Goal: Register for event/course

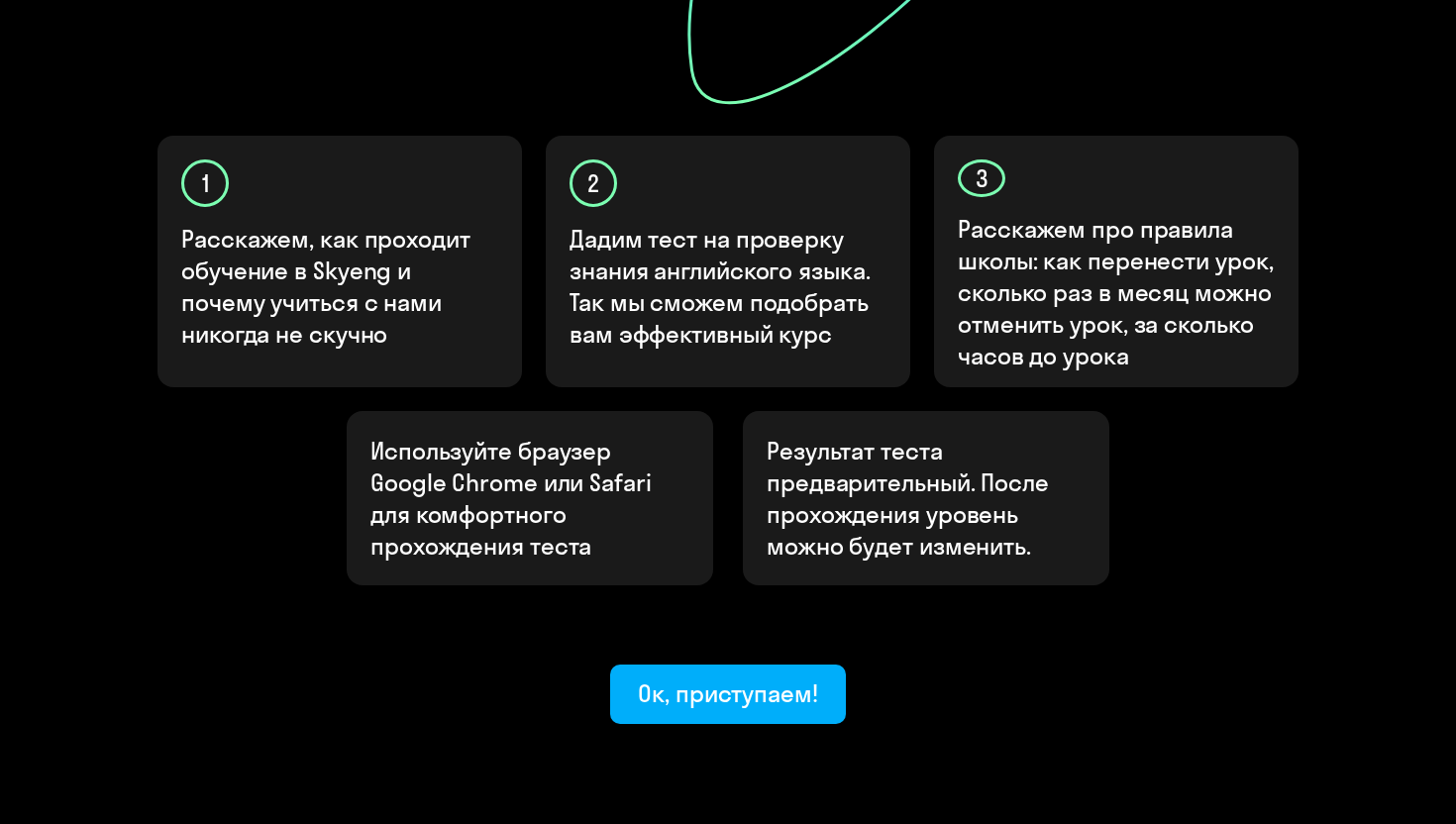
scroll to position [606, 0]
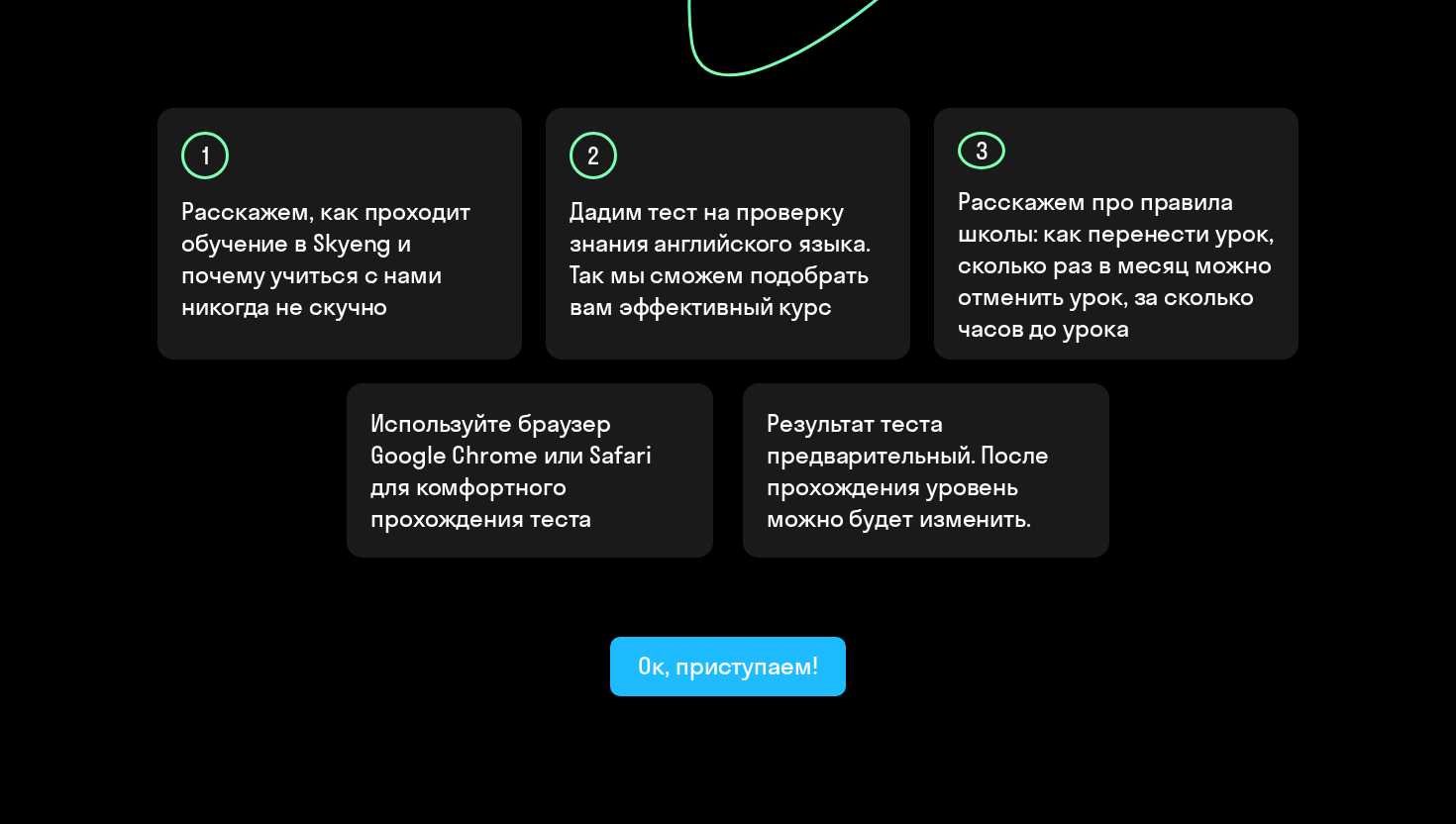
click at [776, 650] on div "Ок, приступаем!" at bounding box center [728, 666] width 180 height 32
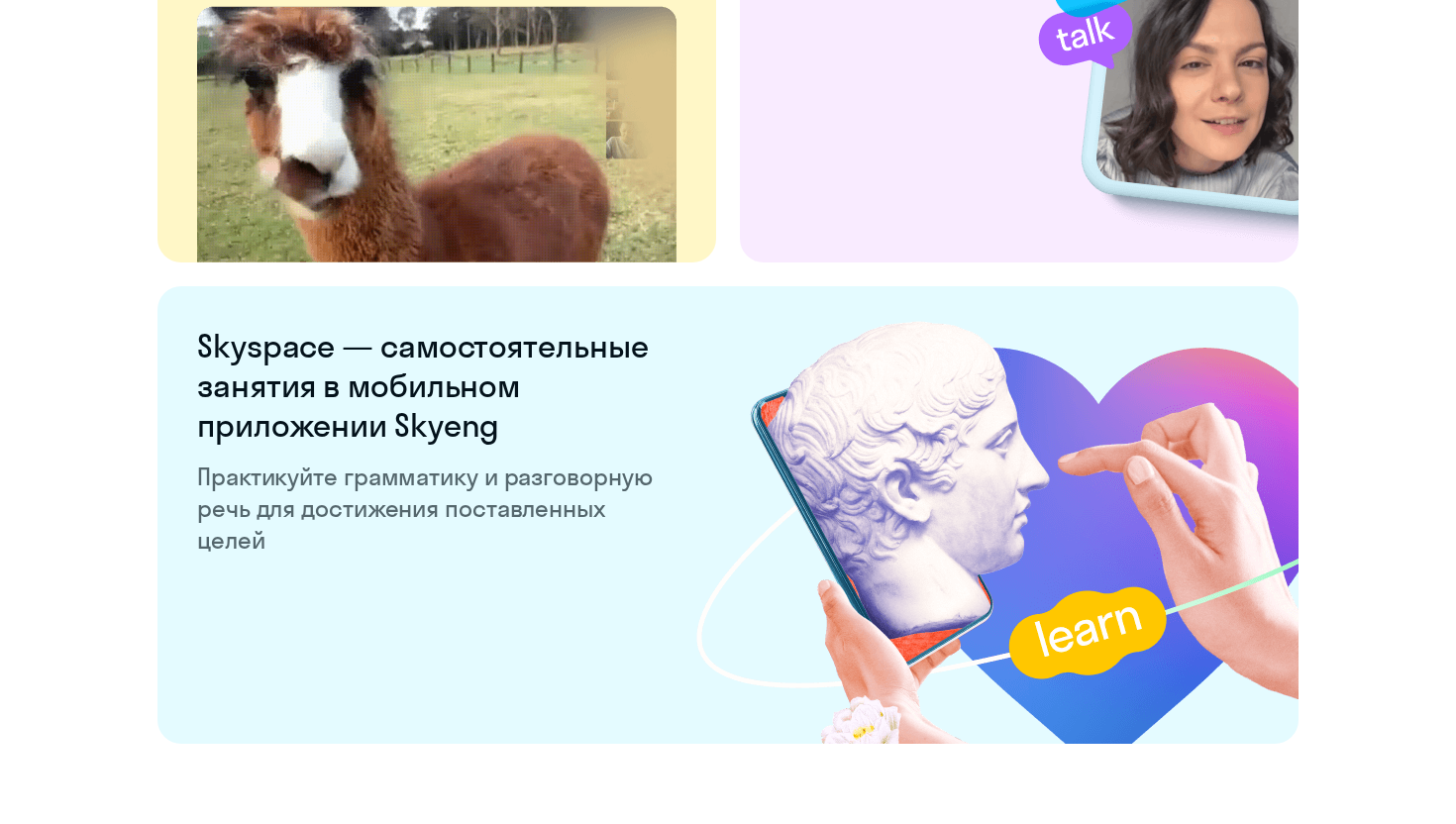
scroll to position [3767, 0]
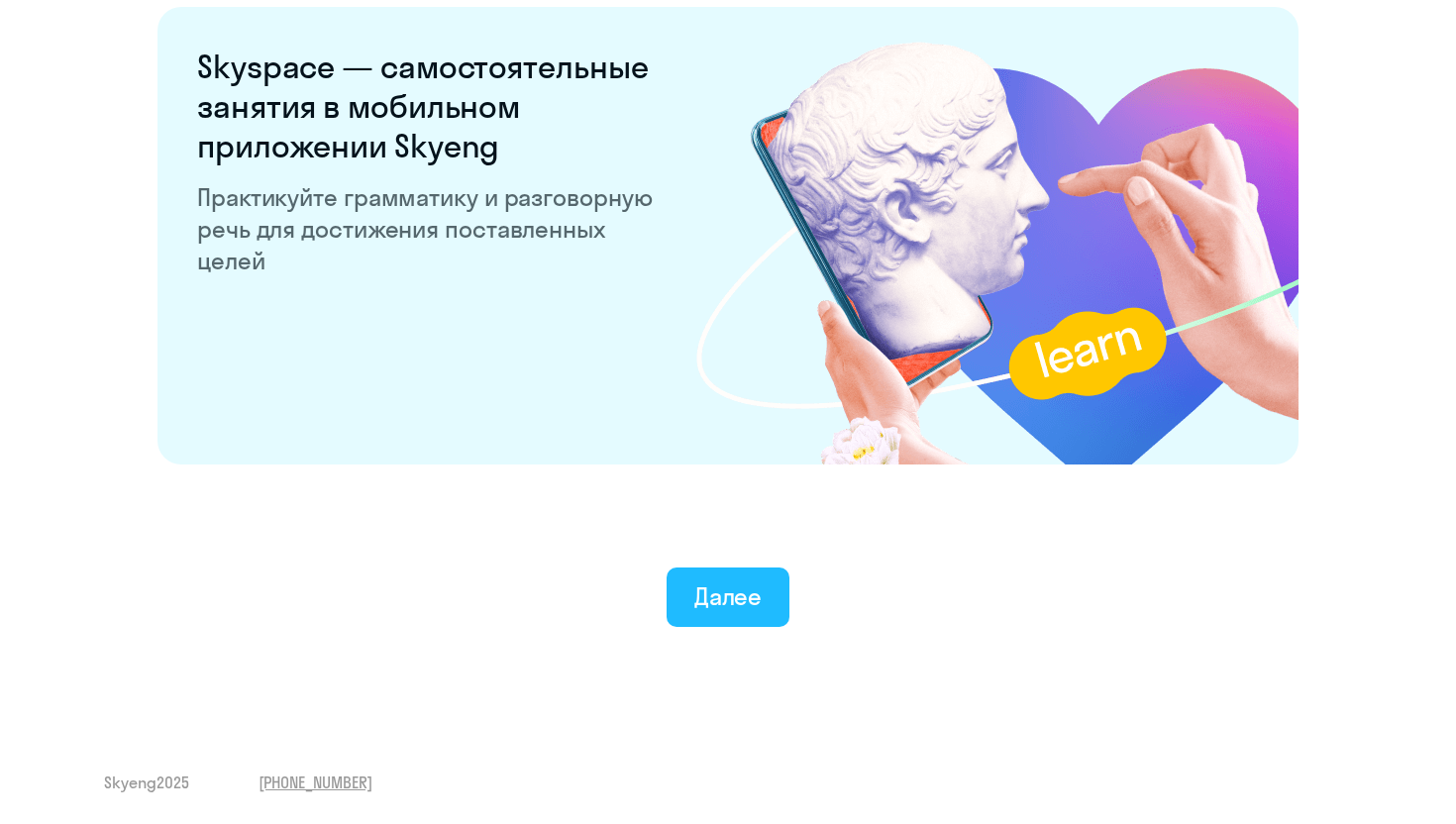
click at [747, 602] on div "Далее" at bounding box center [728, 596] width 69 height 32
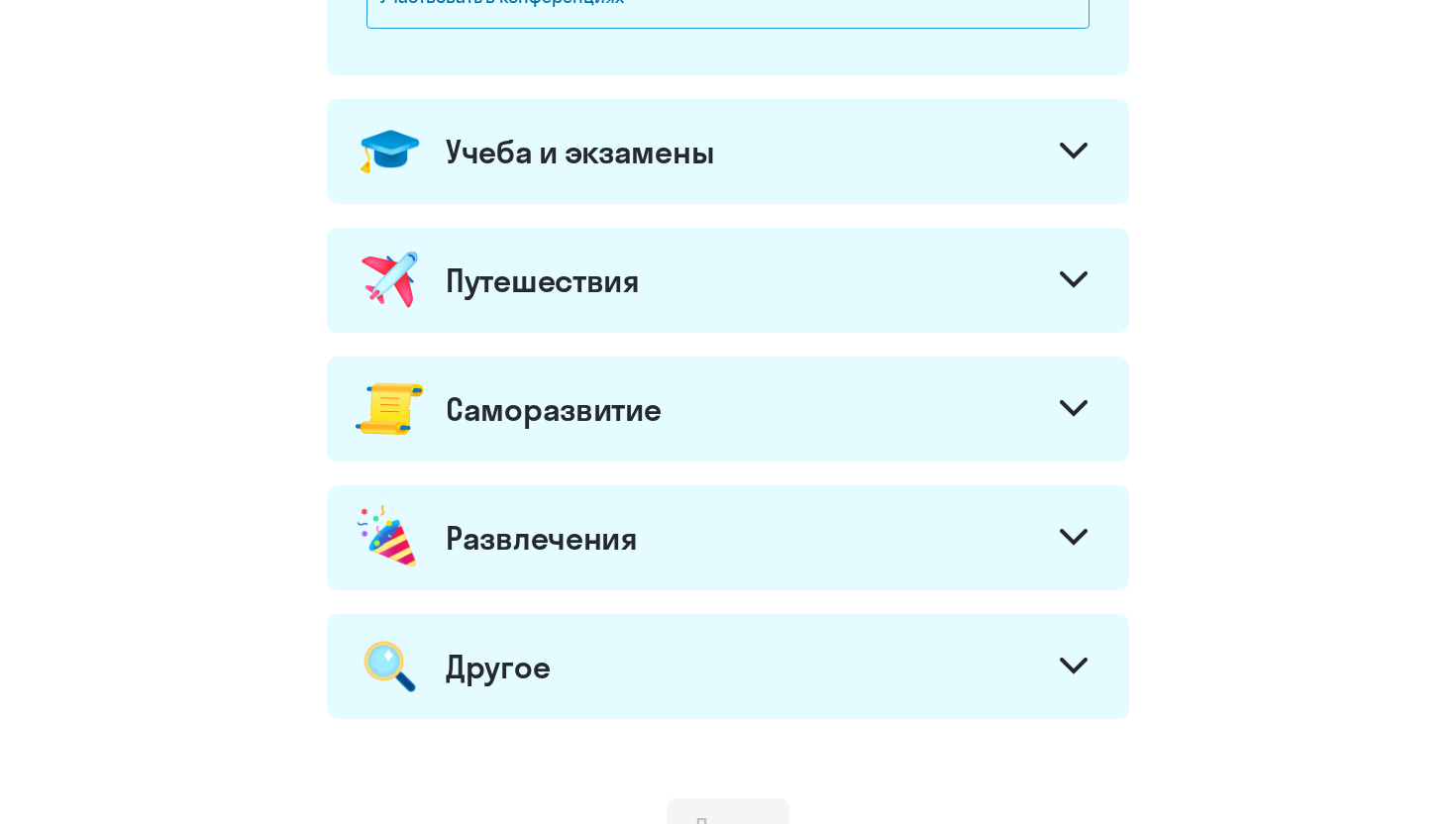
scroll to position [1066, 0]
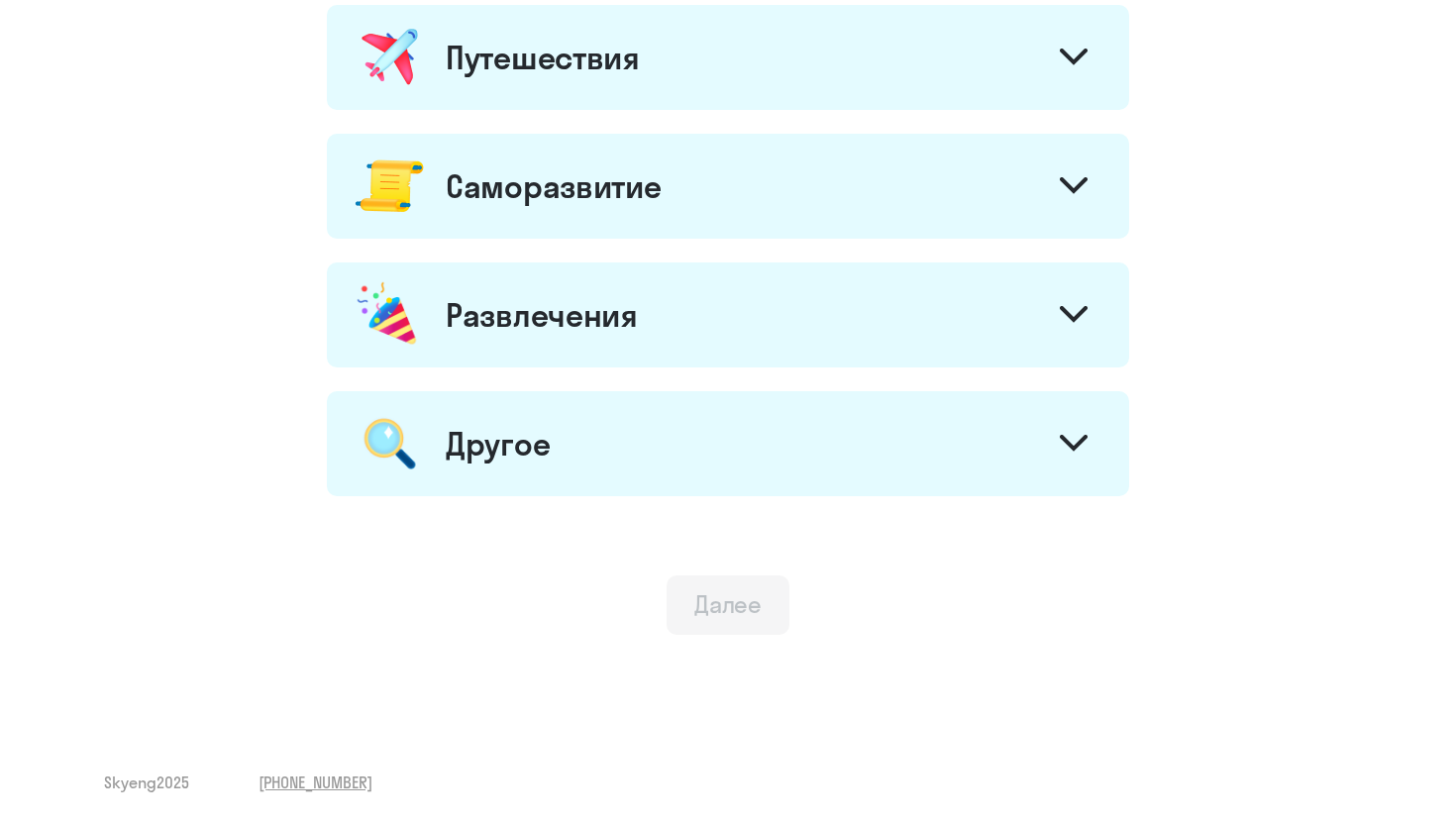
click at [741, 585] on button "Далее" at bounding box center [728, 605] width 123 height 60
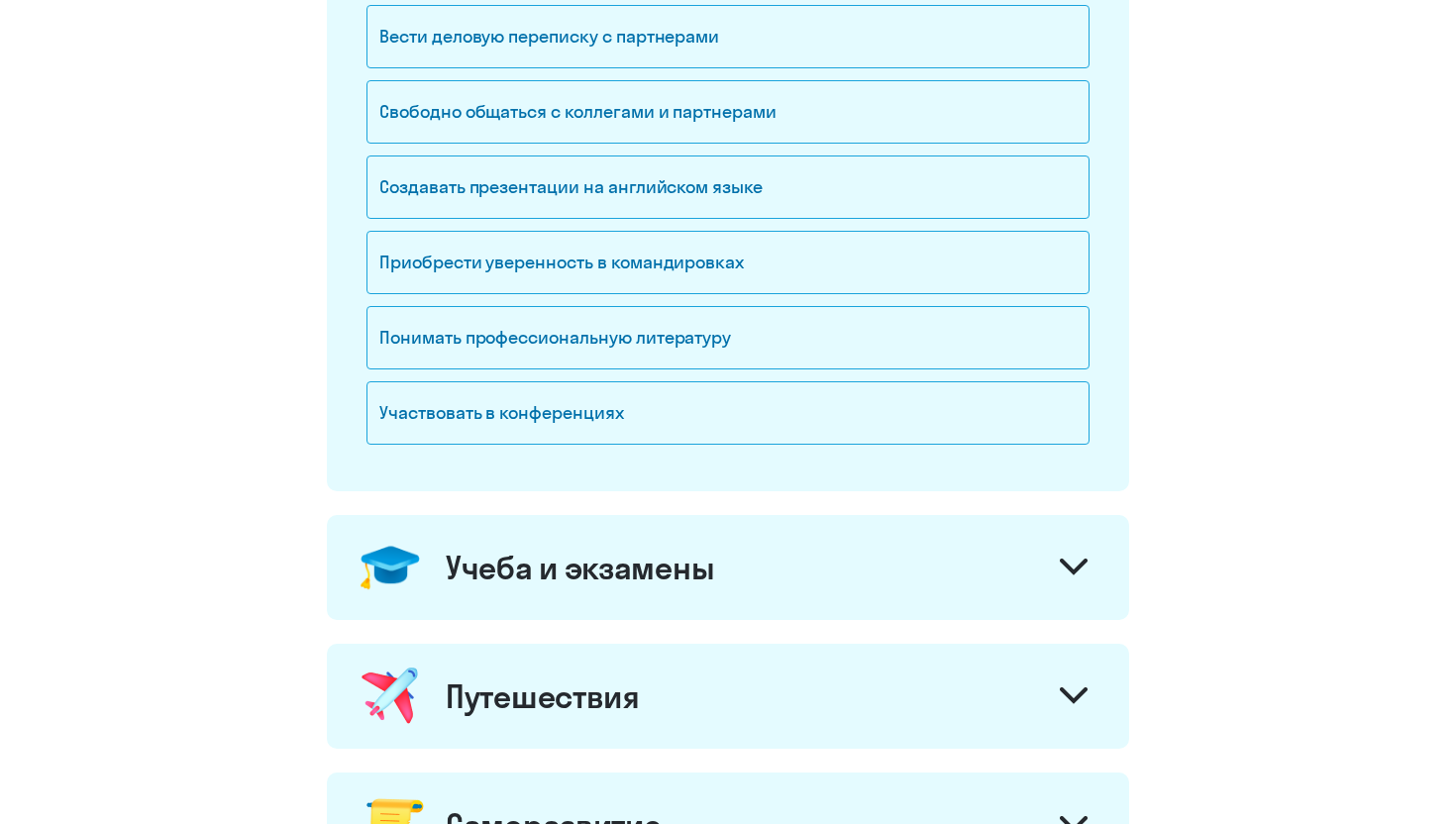
scroll to position [61, 0]
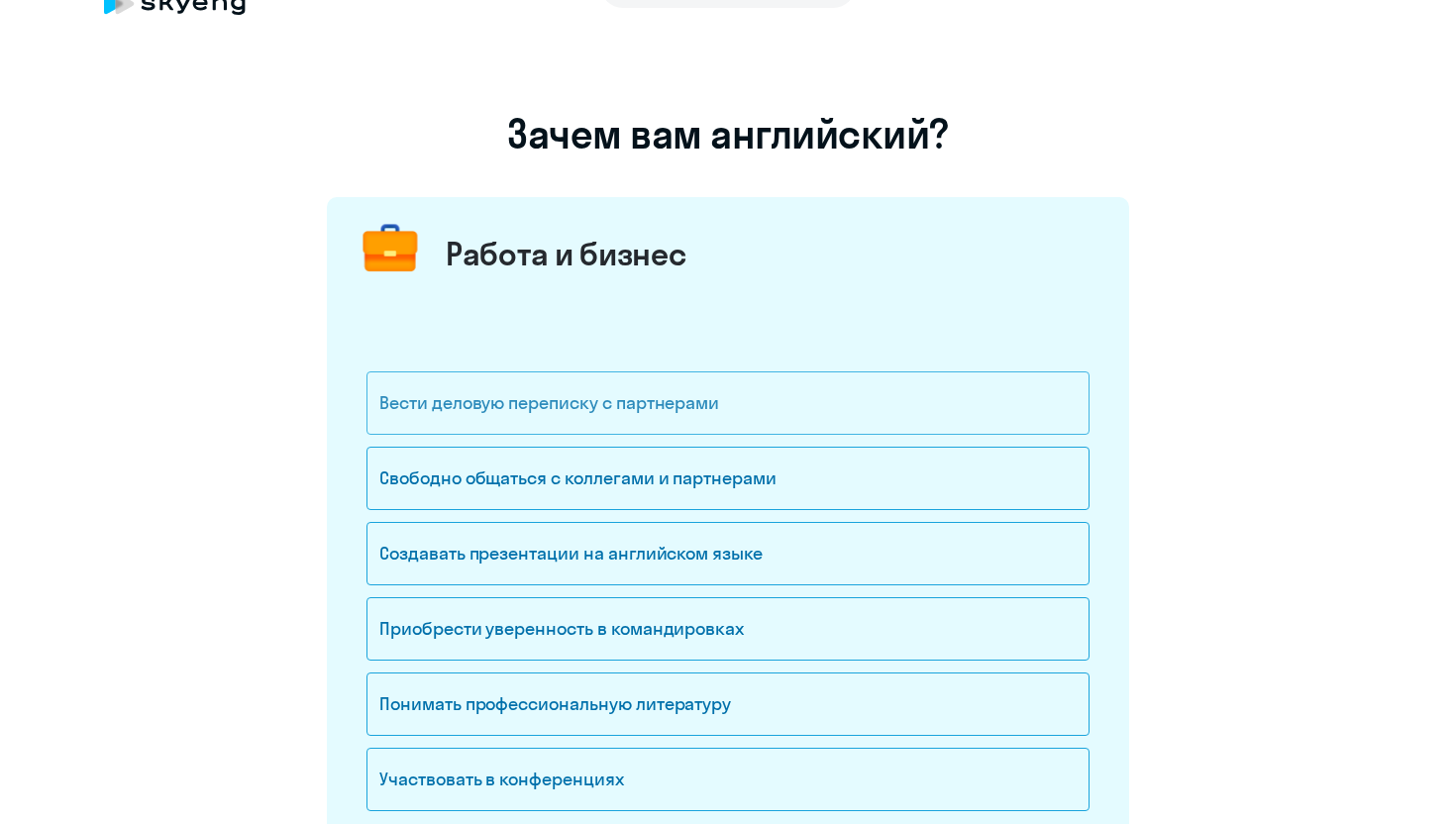
click at [567, 416] on div "Вести деловую переписку с партнерами" at bounding box center [728, 403] width 724 height 64
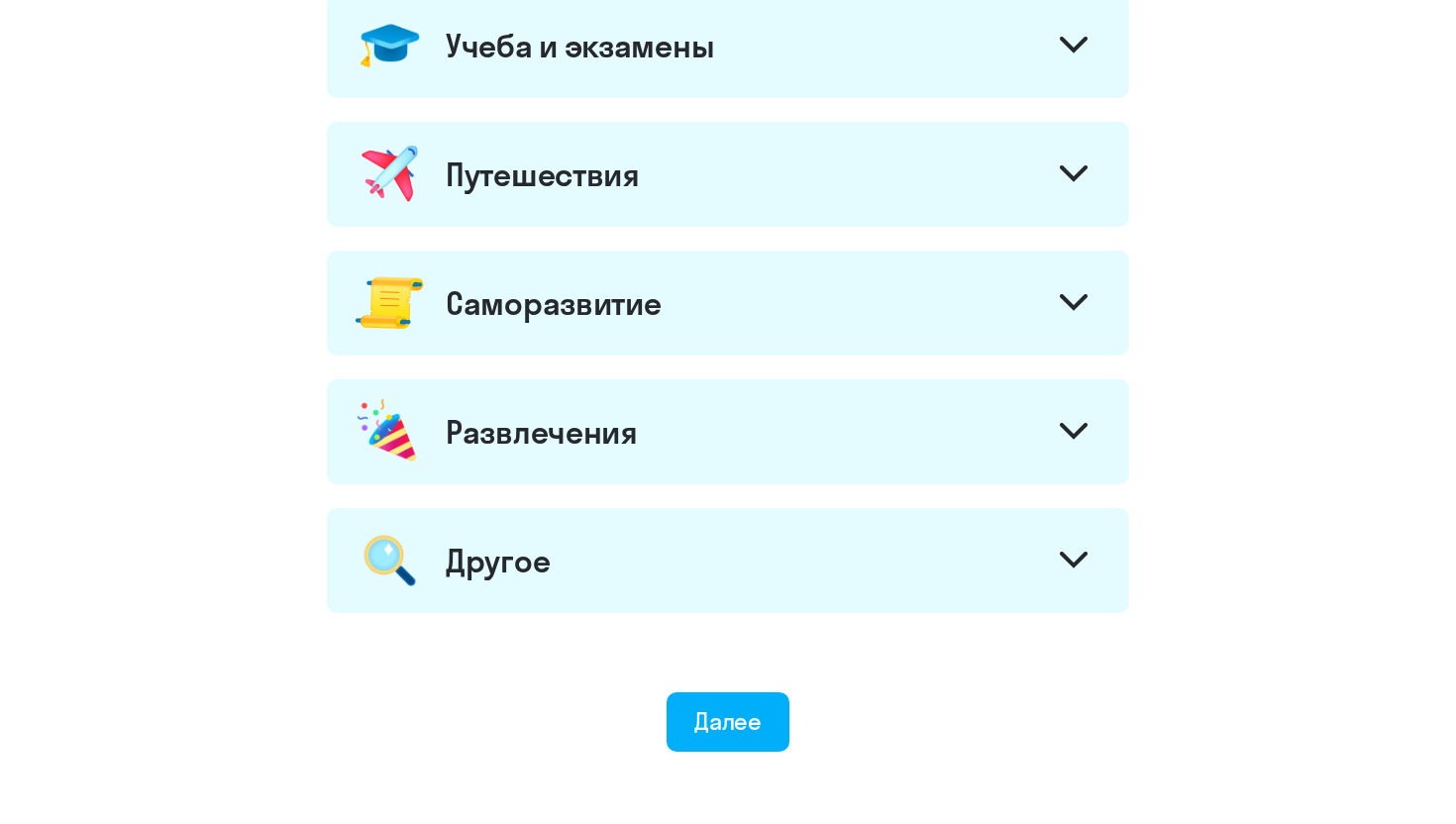
scroll to position [1029, 0]
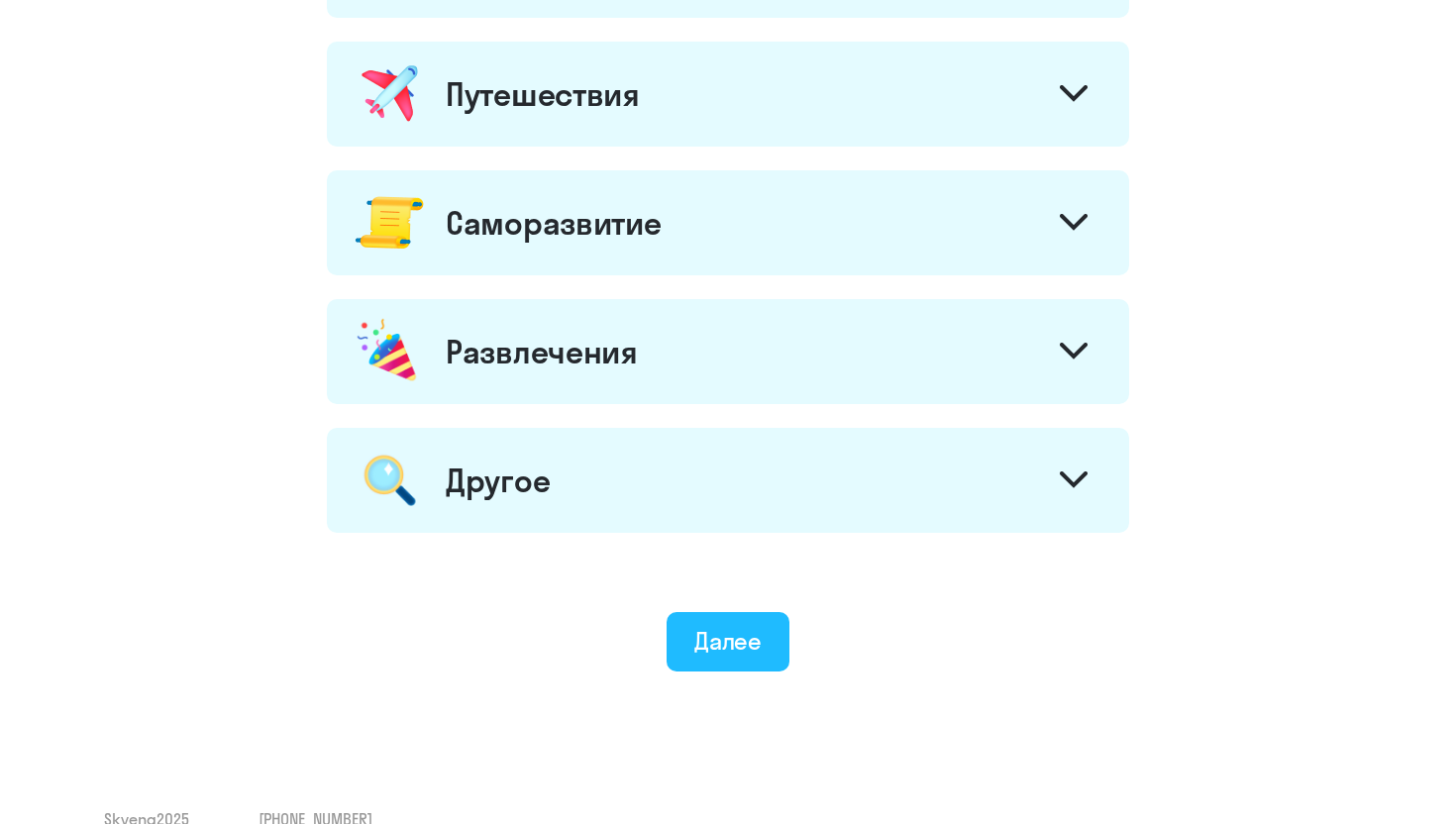
click at [761, 666] on button "Далее" at bounding box center [728, 642] width 123 height 60
